Goal: Check status

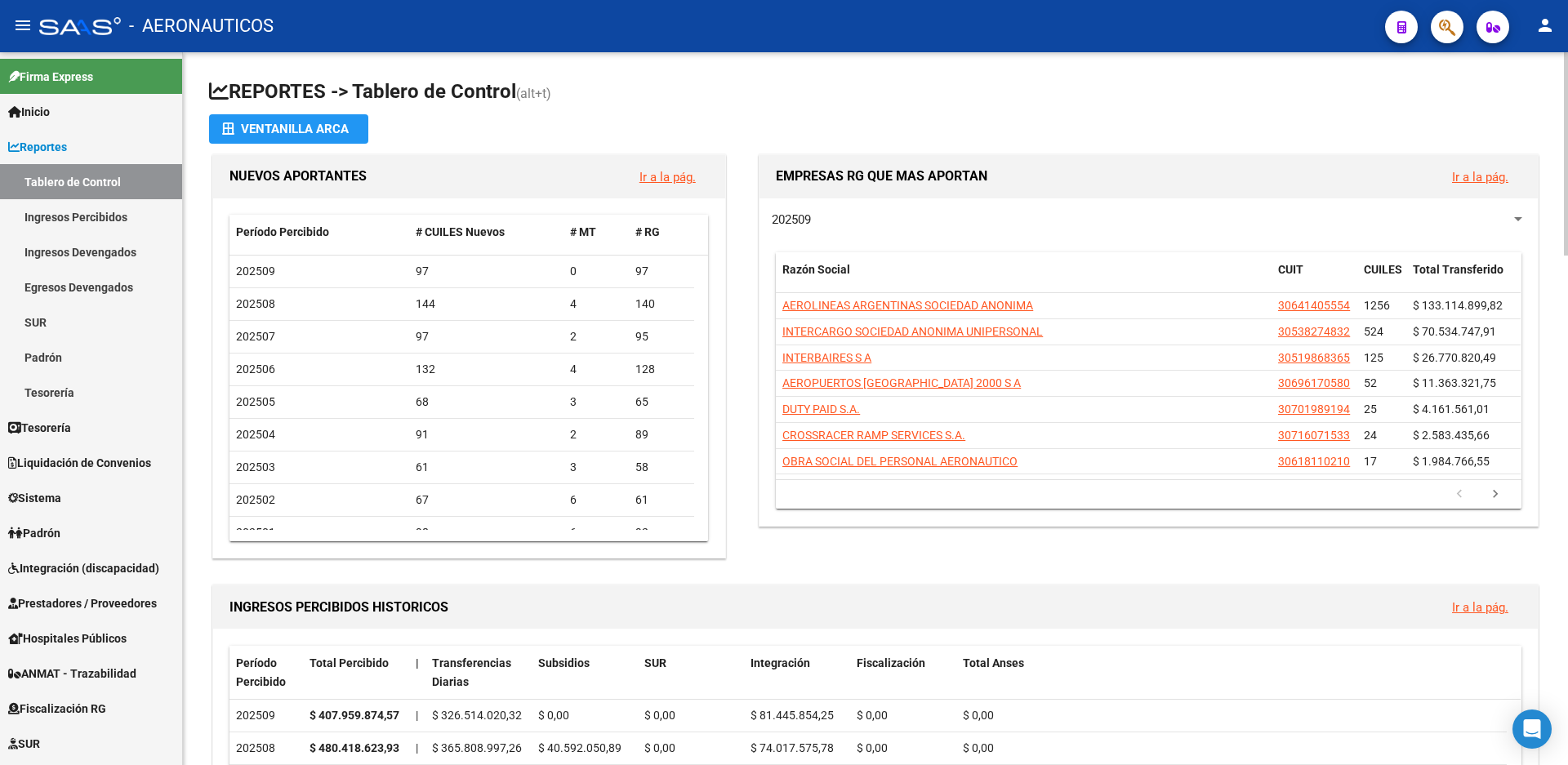
click at [787, 217] on span "202509" at bounding box center [791, 219] width 39 height 15
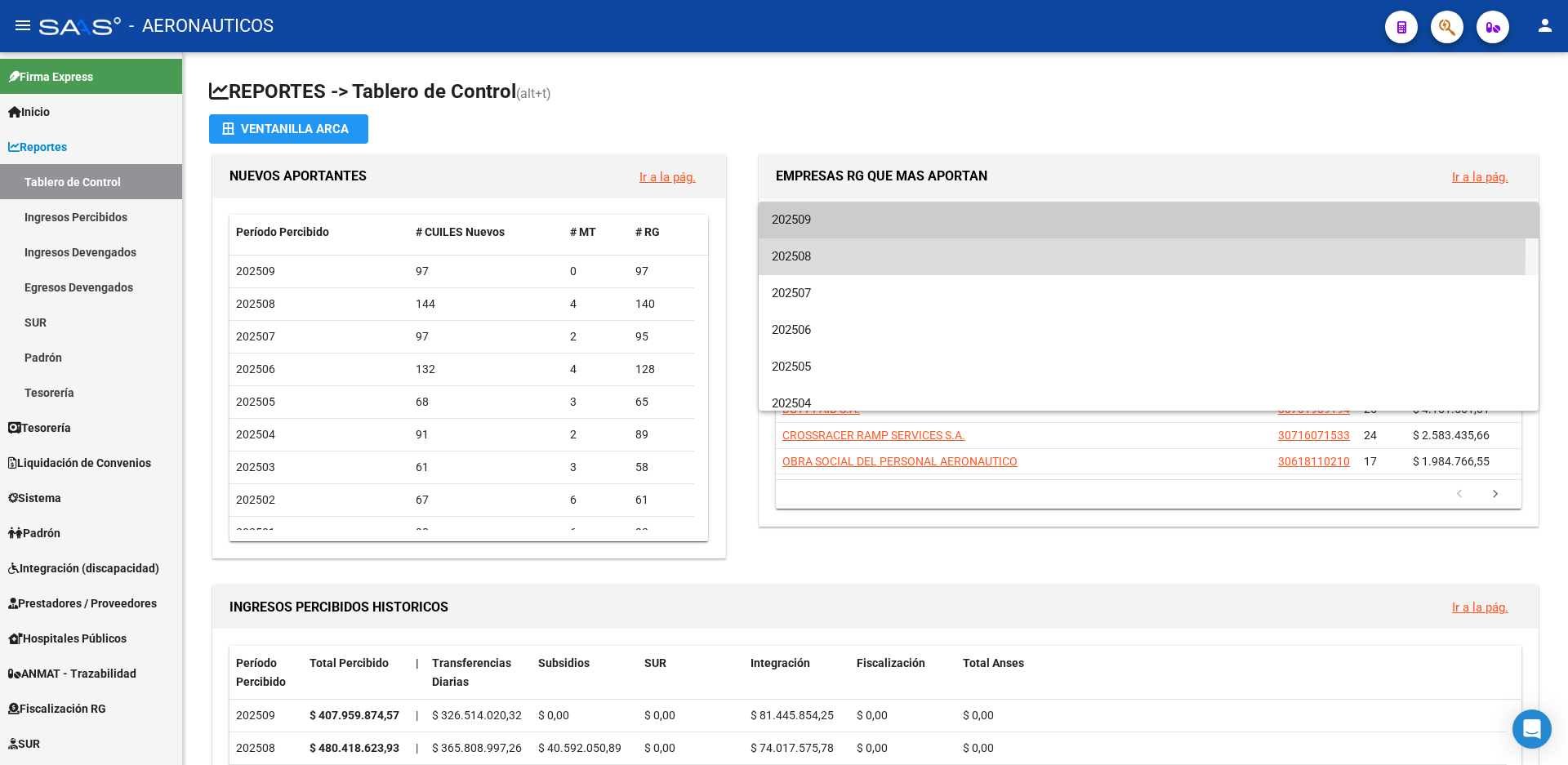
click at [791, 249] on span "202508" at bounding box center [1148, 257] width 754 height 37
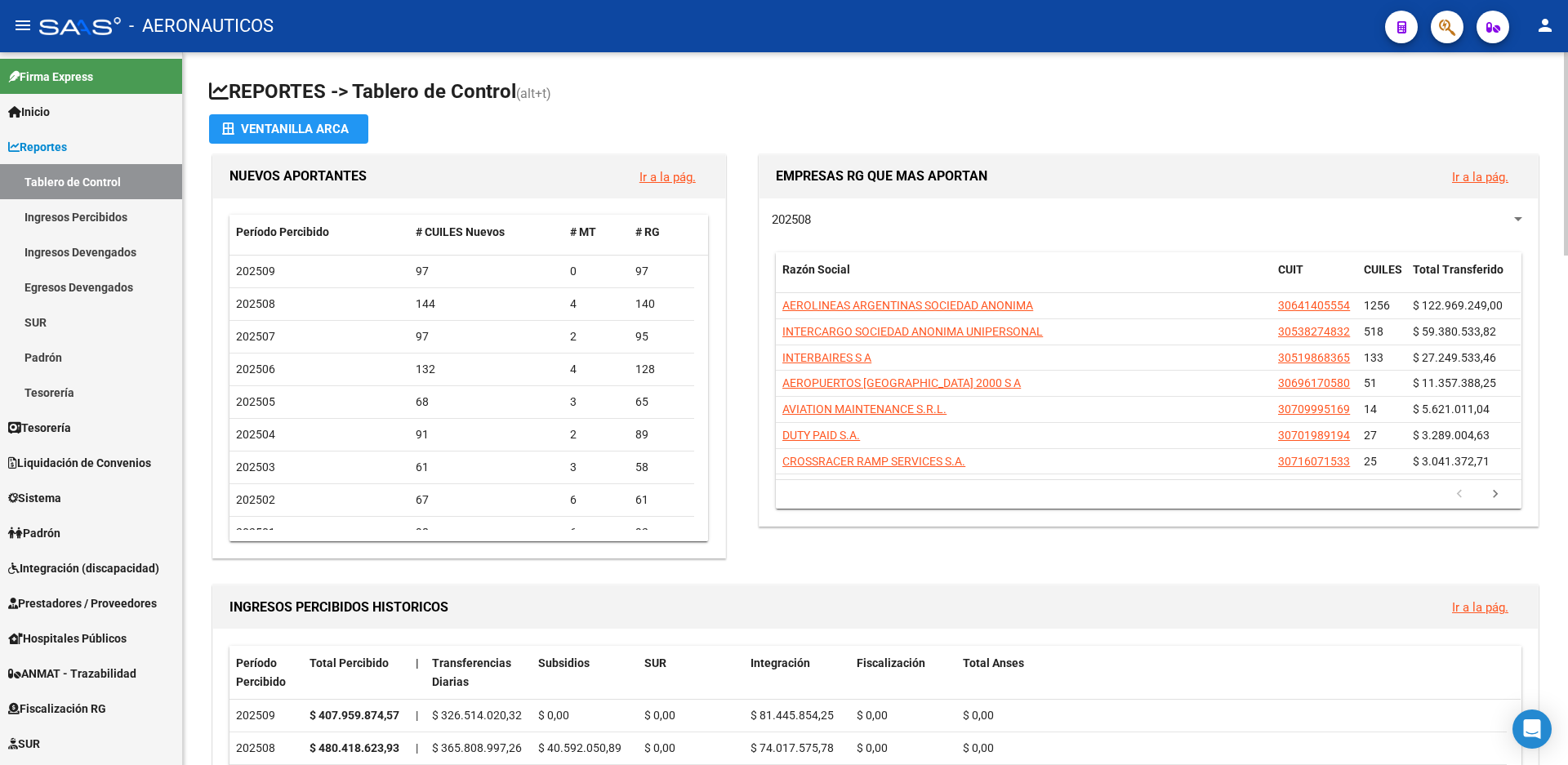
click at [793, 220] on span "202508" at bounding box center [791, 219] width 39 height 15
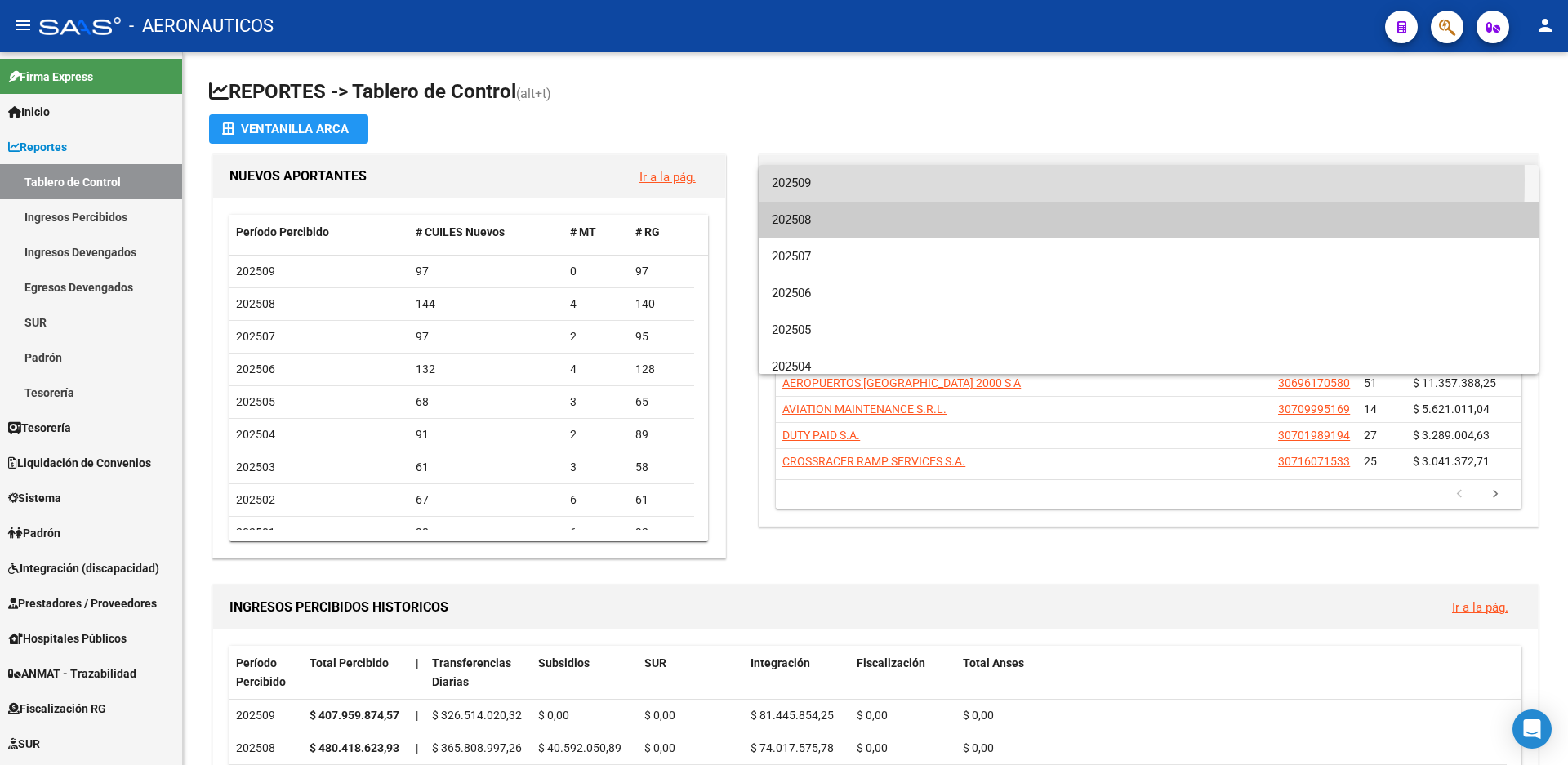
click at [796, 180] on span "202509" at bounding box center [1148, 183] width 754 height 37
